Goal: Task Accomplishment & Management: Manage account settings

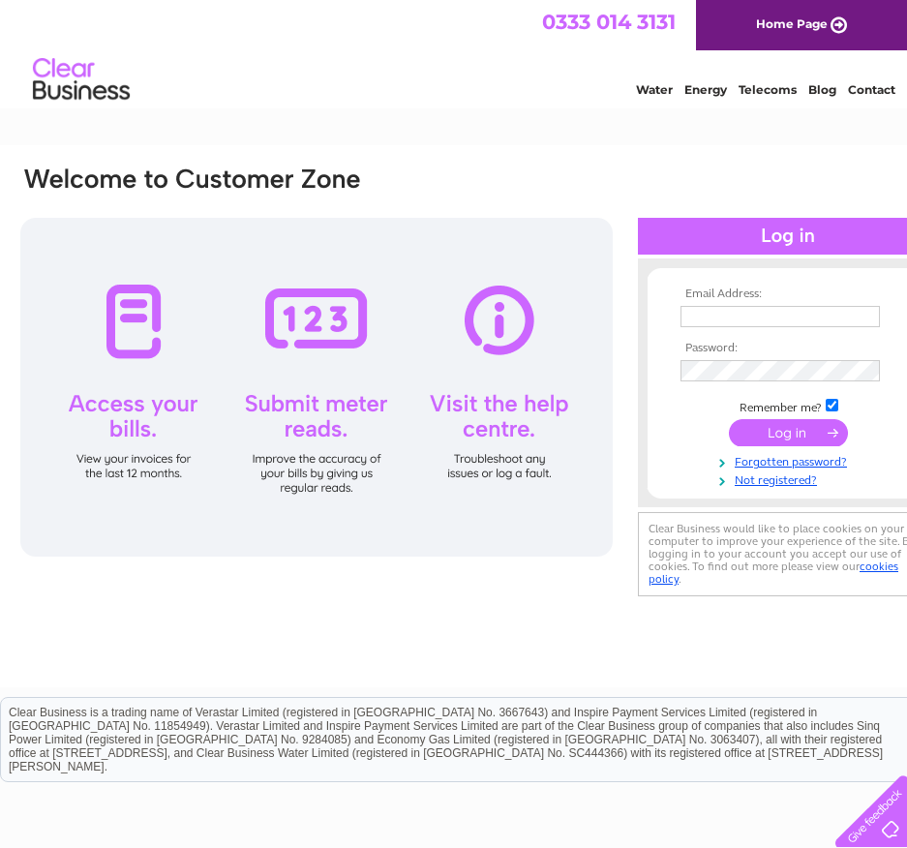
type input "johnmaxwell@a1-electricalservices.co.uk"
click at [744, 428] on input "submit" at bounding box center [788, 432] width 119 height 27
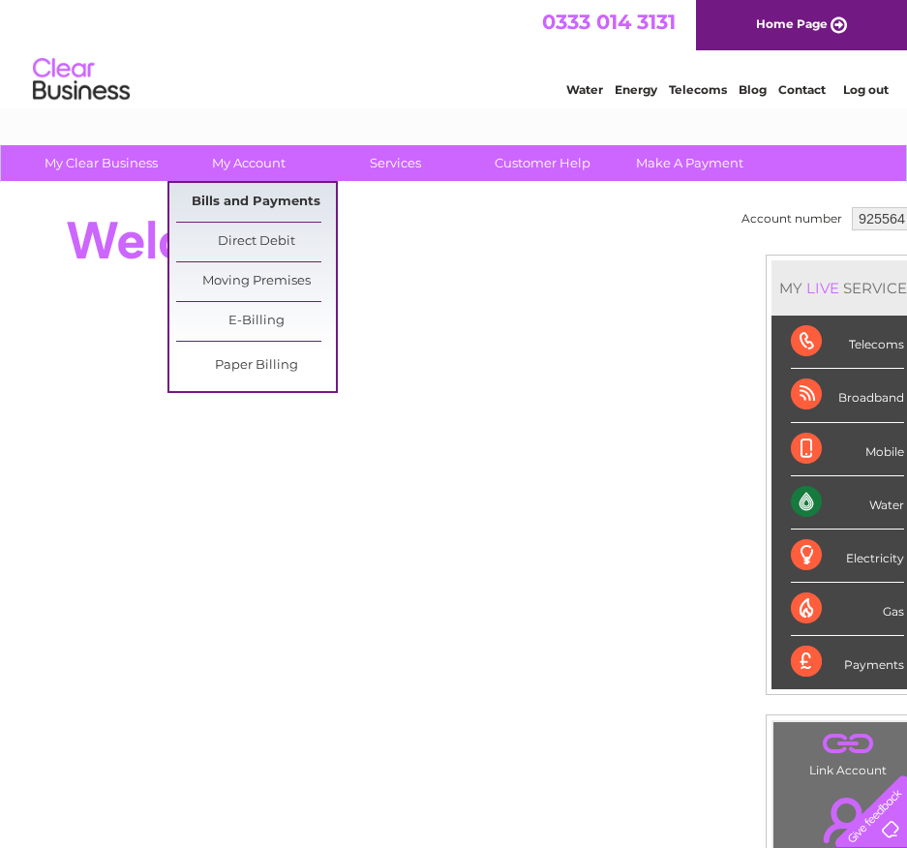
click at [240, 200] on link "Bills and Payments" at bounding box center [256, 202] width 160 height 39
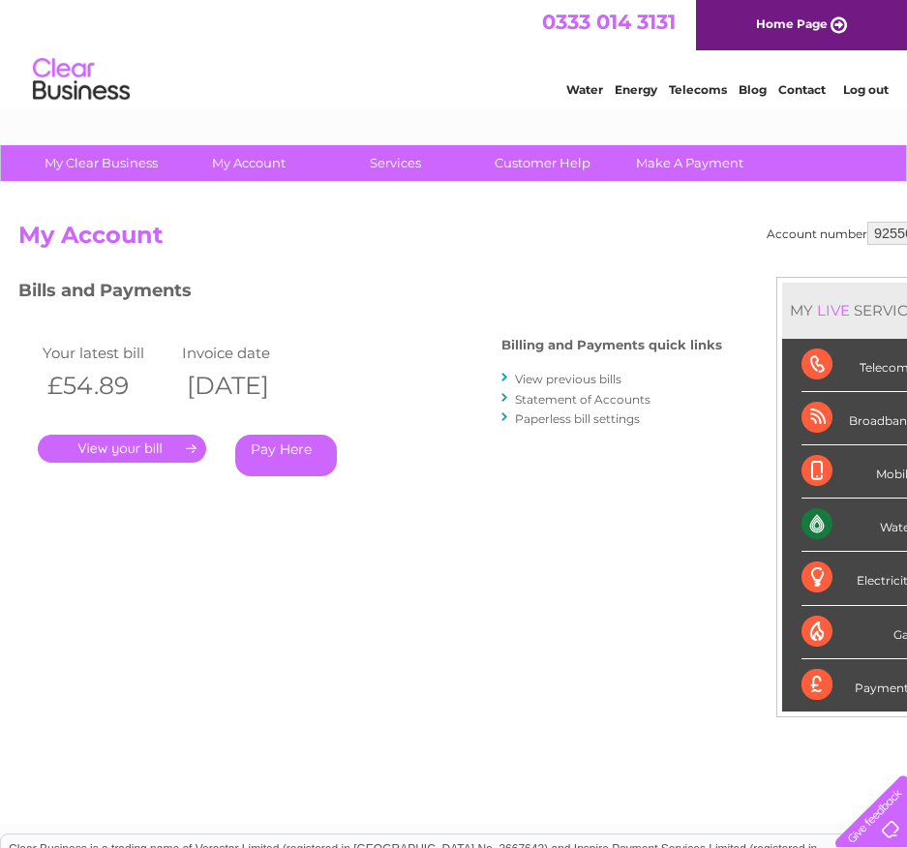
click at [141, 445] on link "." at bounding box center [122, 449] width 168 height 28
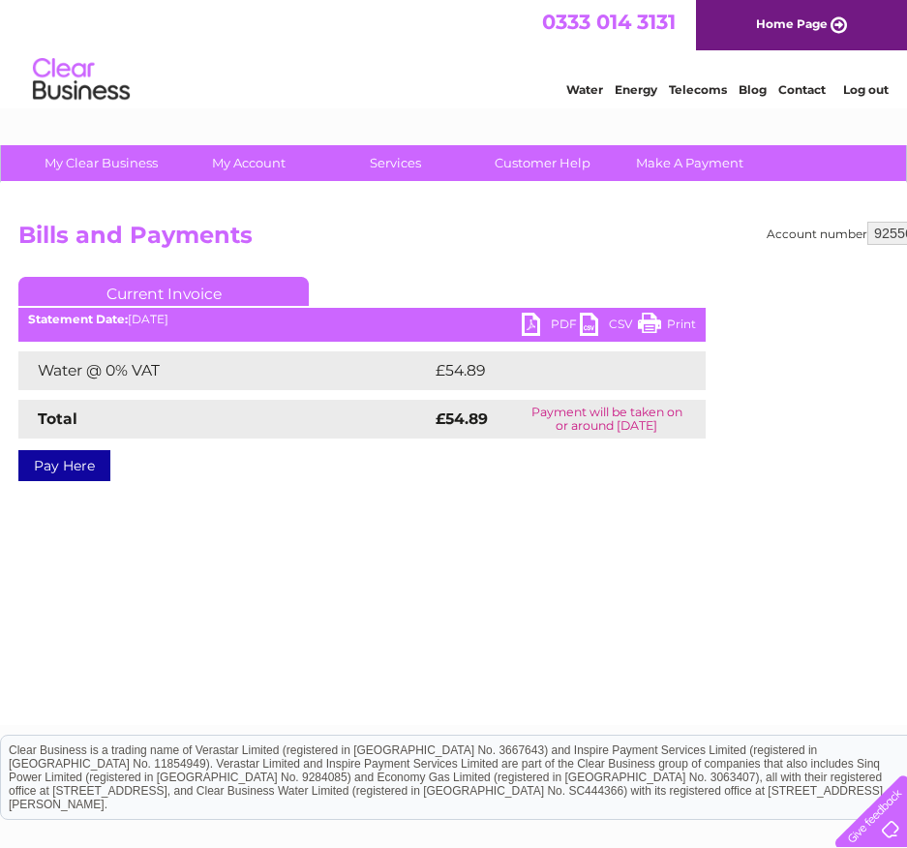
click at [546, 326] on link "PDF" at bounding box center [551, 327] width 58 height 28
